Goal: Navigation & Orientation: Go to known website

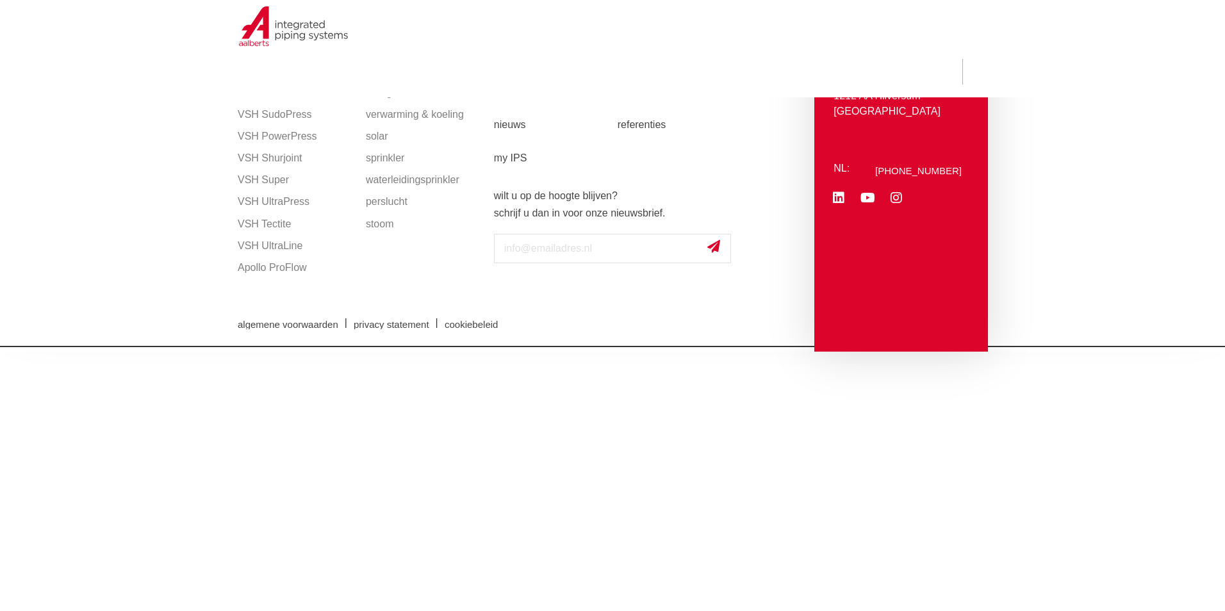
click at [354, 201] on div "productlijnen VSH SmartPress VSH XPress VSH SudoPress VSH PowerPress VSH Shurjo…" at bounding box center [295, 196] width 128 height 311
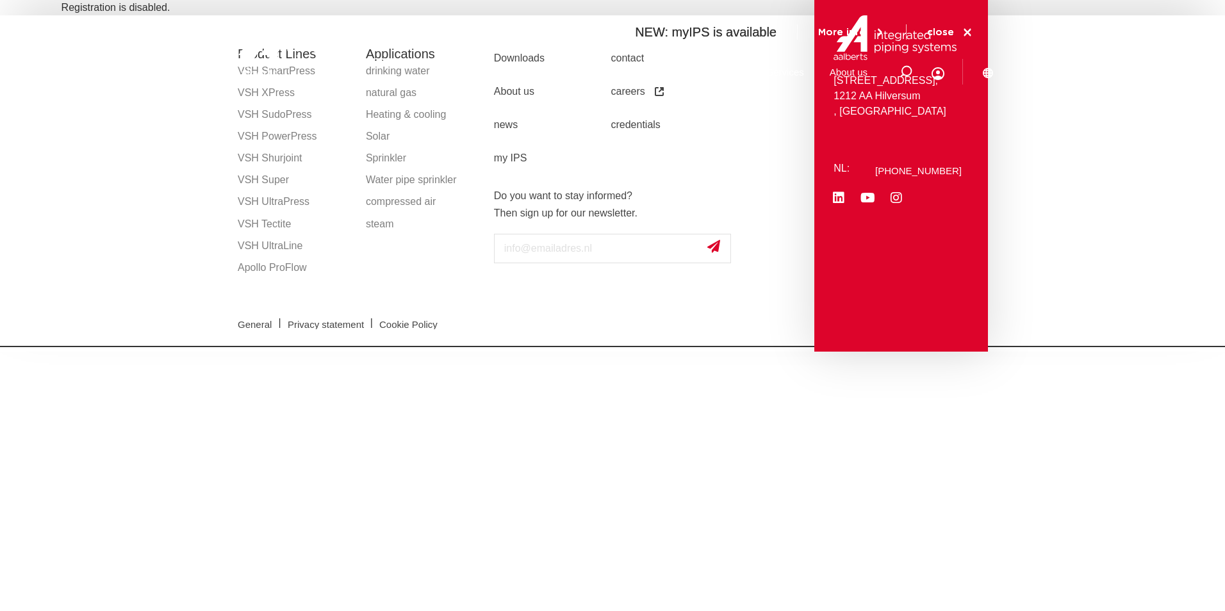
click at [277, 94] on div at bounding box center [314, 48] width 167 height 97
click at [265, 88] on div at bounding box center [314, 48] width 167 height 97
click at [254, 95] on div at bounding box center [314, 48] width 167 height 97
click at [755, 205] on div "Downloads contact About us careers news credentials my IPS downloads contact ov…" at bounding box center [652, 196] width 328 height 311
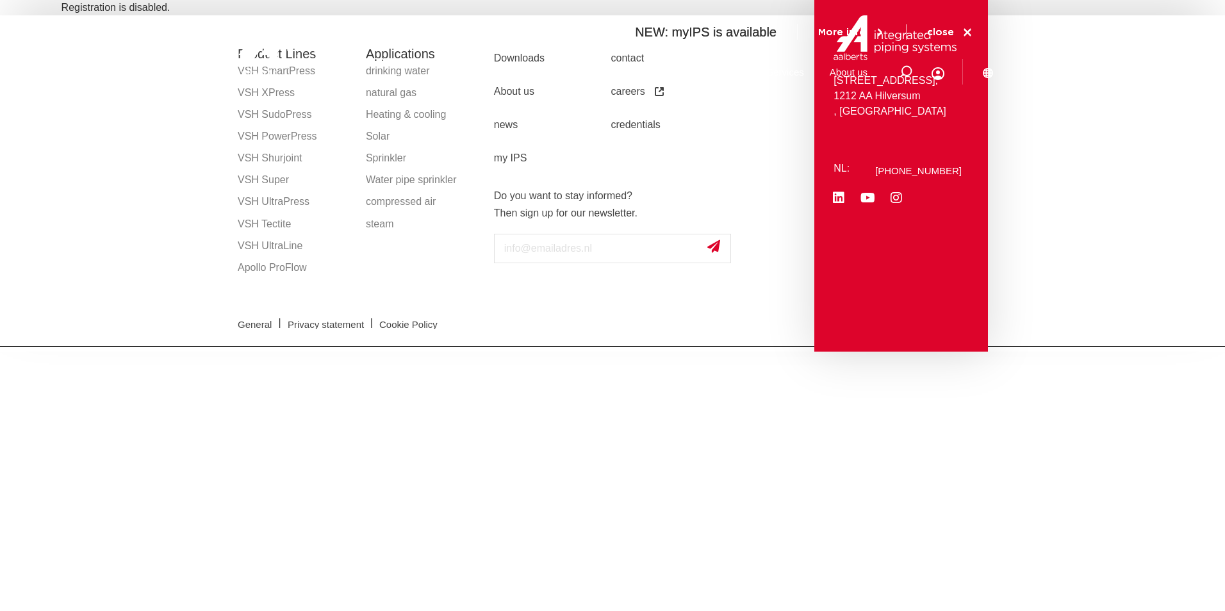
click at [969, 28] on icon at bounding box center [968, 33] width 12 height 12
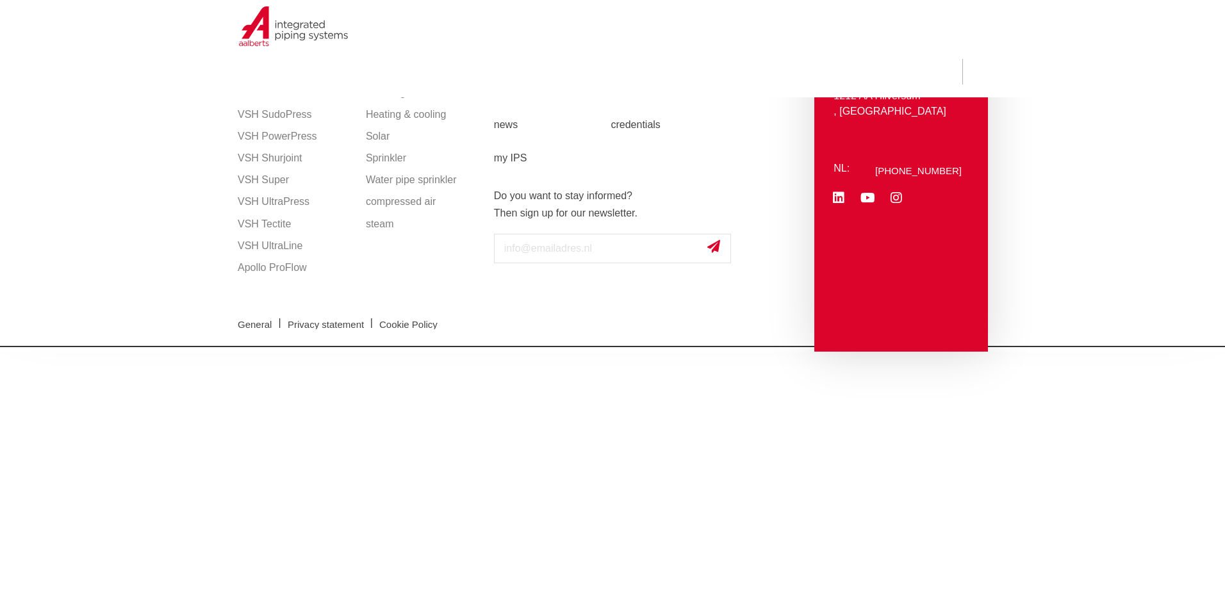
click at [742, 108] on ul "Downloads contact About us careers news credentials my IPS" at bounding box center [637, 108] width 286 height 133
drag, startPoint x: 807, startPoint y: 183, endPoint x: 811, endPoint y: 169, distance: 14.0
click at [808, 178] on div "Downloads contact About us careers news credentials my IPS downloads contact ov…" at bounding box center [652, 196] width 328 height 311
click at [1144, 151] on section "Product Lines VSH SmartPress VSH XPress VSH SudoPress VSH PowerPress VSH Shurjo…" at bounding box center [612, 183] width 1225 height 336
drag, startPoint x: 826, startPoint y: 548, endPoint x: 825, endPoint y: 533, distance: 14.8
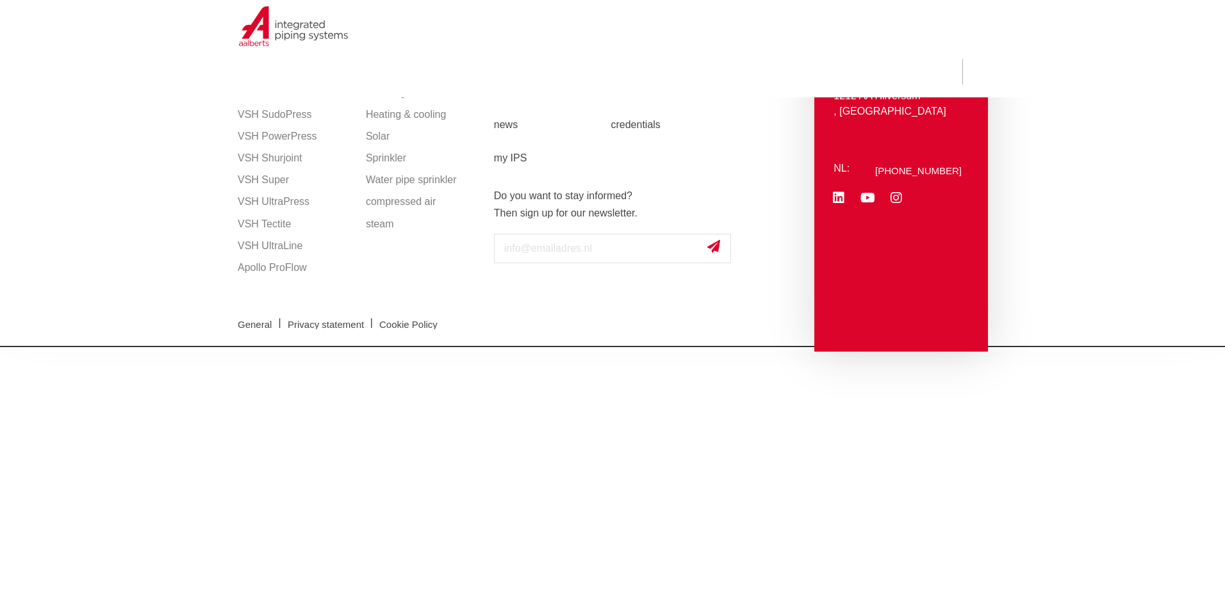
click at [826, 347] on html "Zoeken NEW: myIPS is available More info close Products Markets Applications Do…" at bounding box center [612, 173] width 1225 height 347
